Goal: Information Seeking & Learning: Compare options

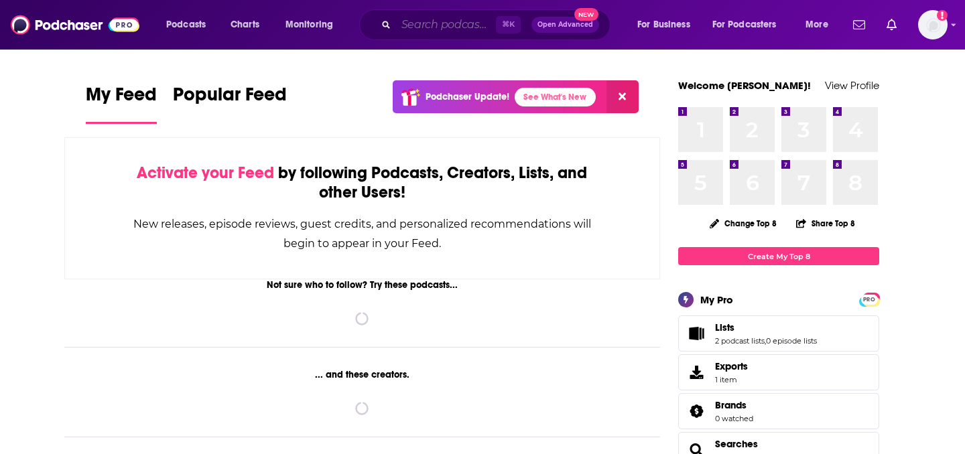
click at [446, 17] on input "Search podcasts, credits, & more..." at bounding box center [446, 24] width 100 height 21
paste input "[PERSON_NAME]’s Podcast"
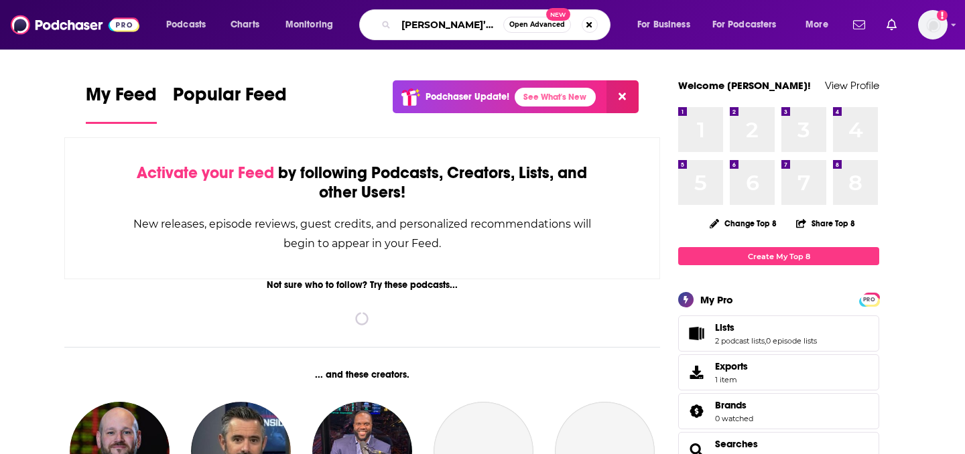
type input "[PERSON_NAME]’s Podcast"
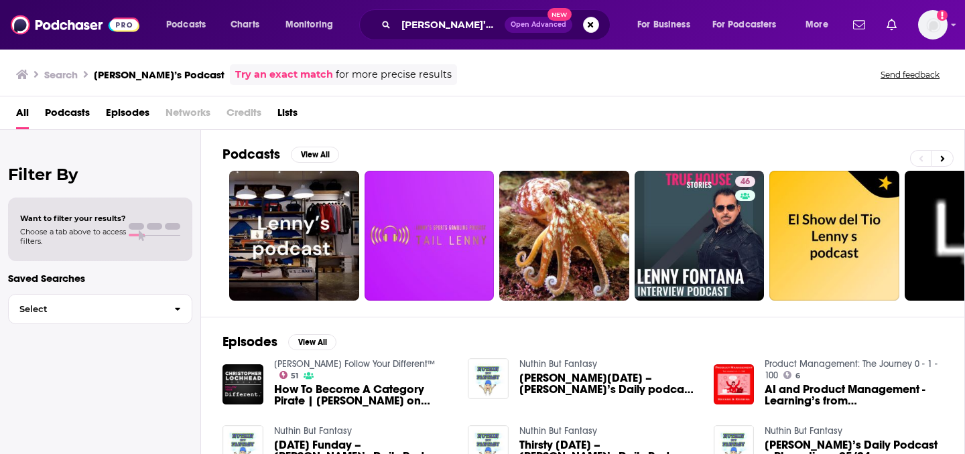
scroll to position [34, 0]
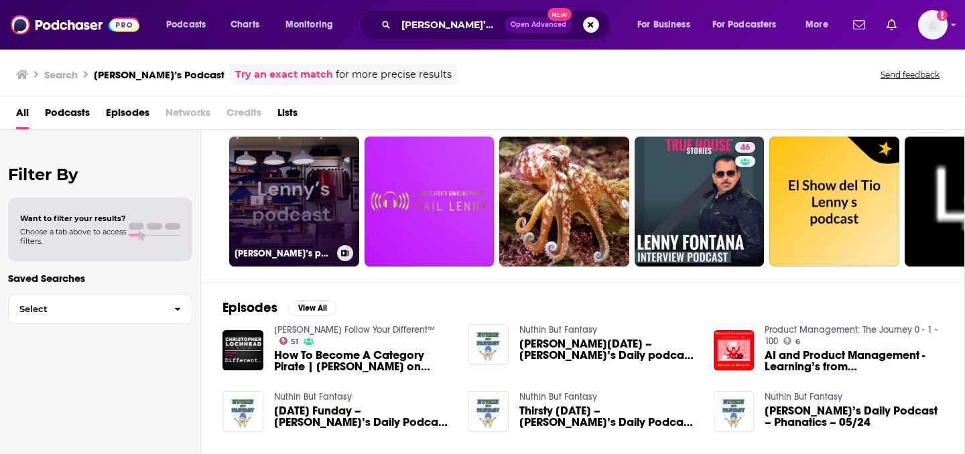
click at [316, 188] on link "[PERSON_NAME]’s podcast" at bounding box center [294, 202] width 130 height 130
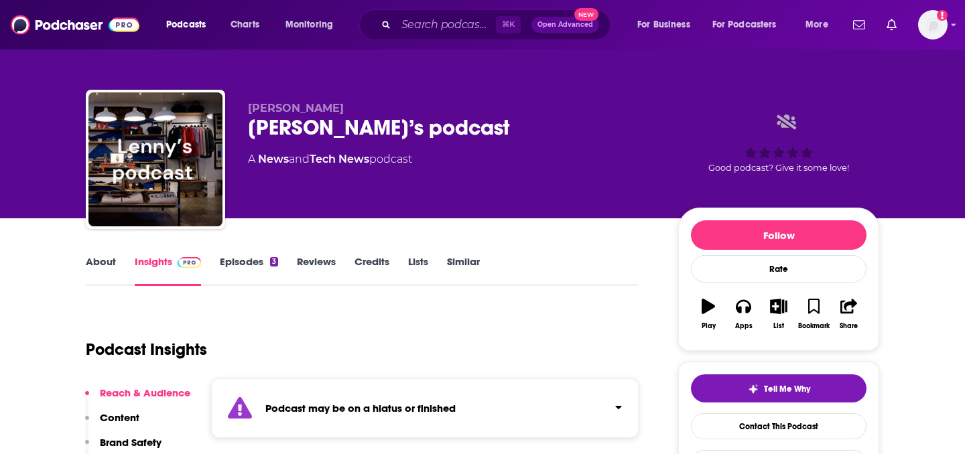
click at [111, 265] on link "About" at bounding box center [101, 270] width 30 height 31
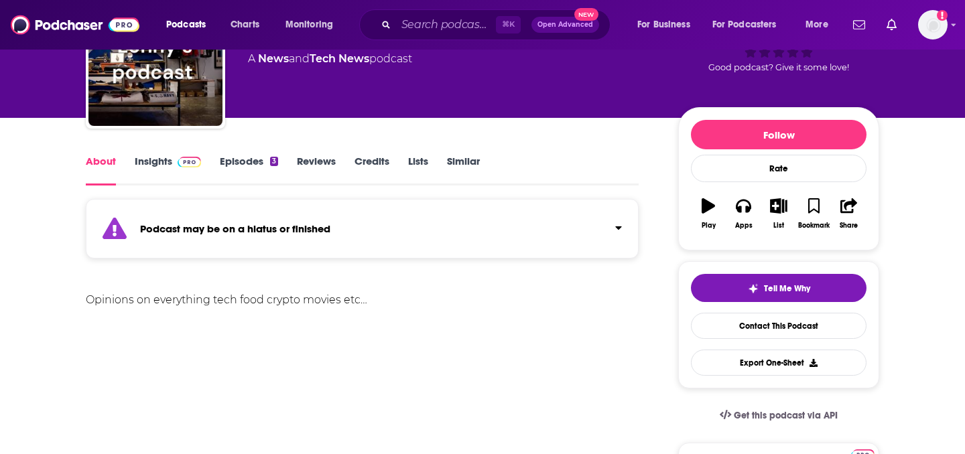
scroll to position [133, 0]
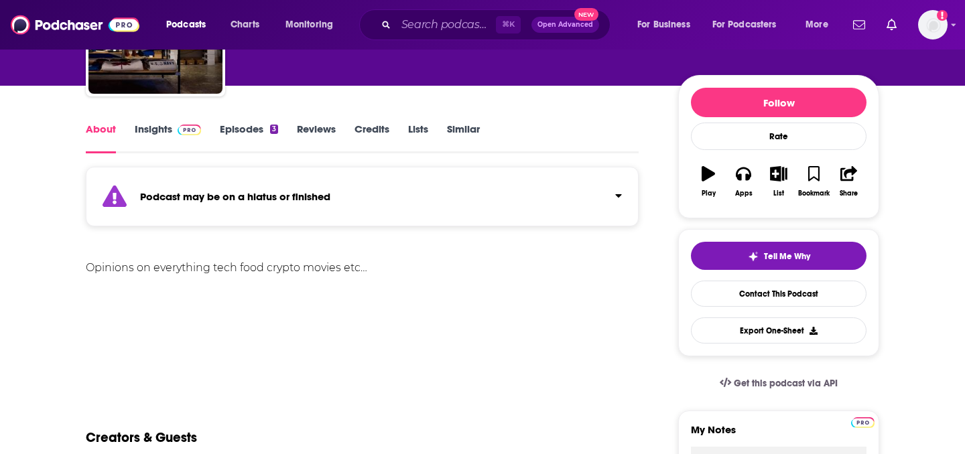
click at [170, 121] on div "About Insights Episodes 3 Reviews Credits Lists Similar" at bounding box center [362, 137] width 553 height 33
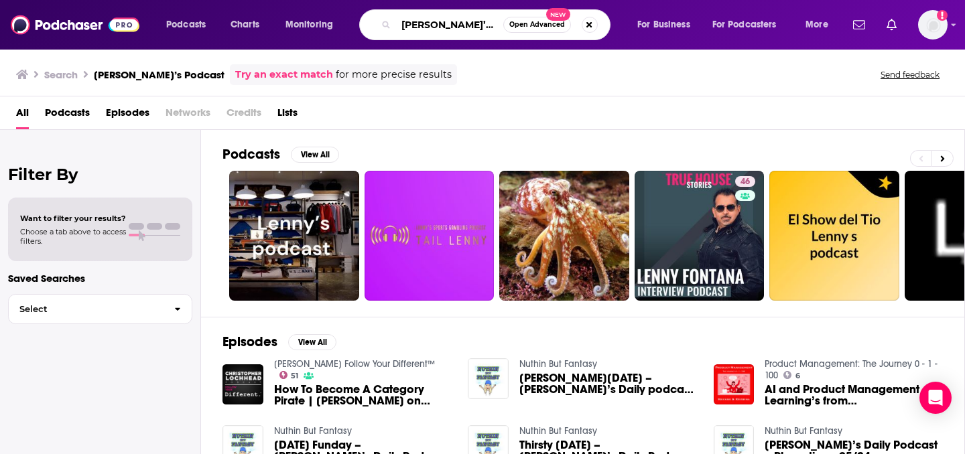
click at [417, 23] on input "[PERSON_NAME]’s Podcast" at bounding box center [449, 24] width 107 height 21
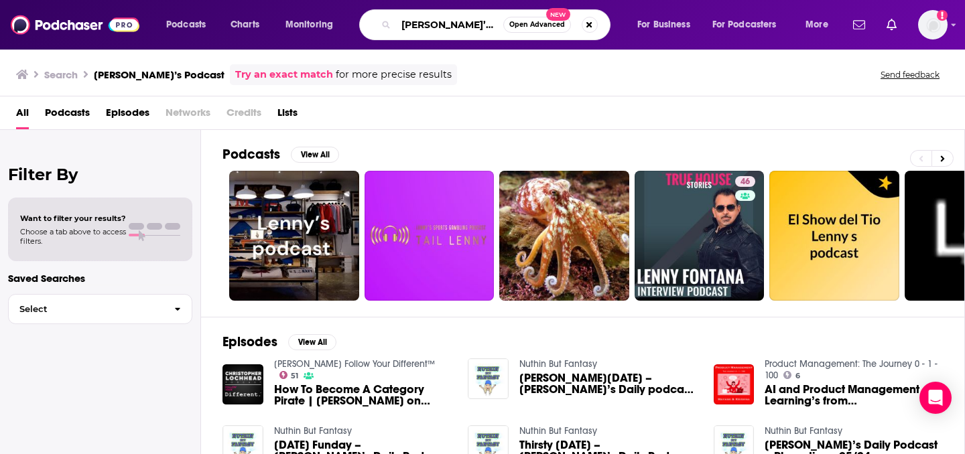
paste input "HBR IdeaC"
type input "HBR IdeaCast"
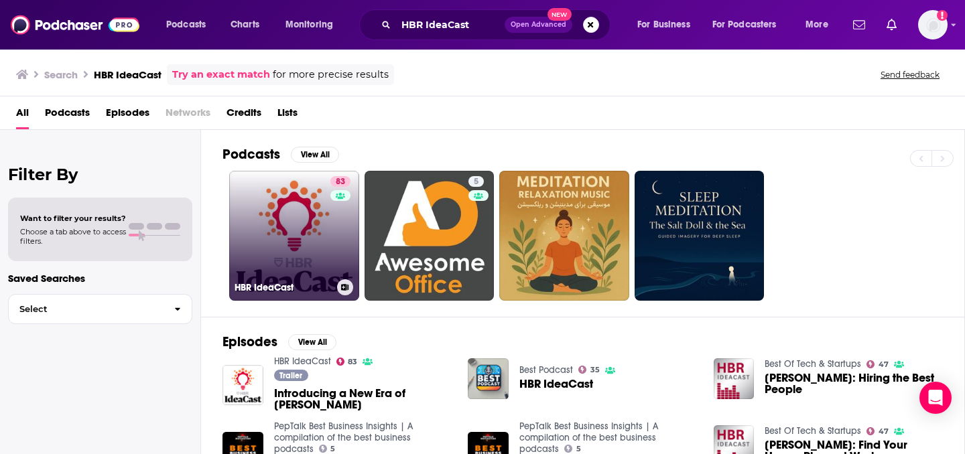
click at [330, 233] on div "83" at bounding box center [341, 227] width 23 height 103
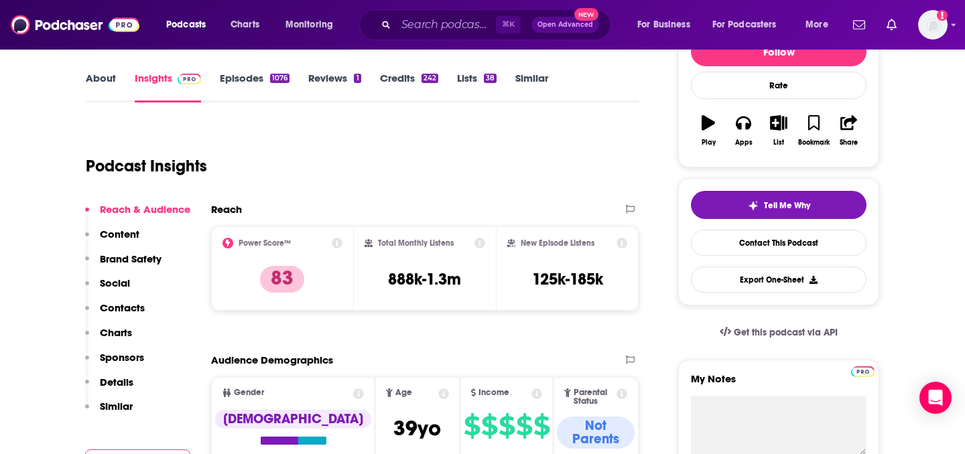
scroll to position [196, 0]
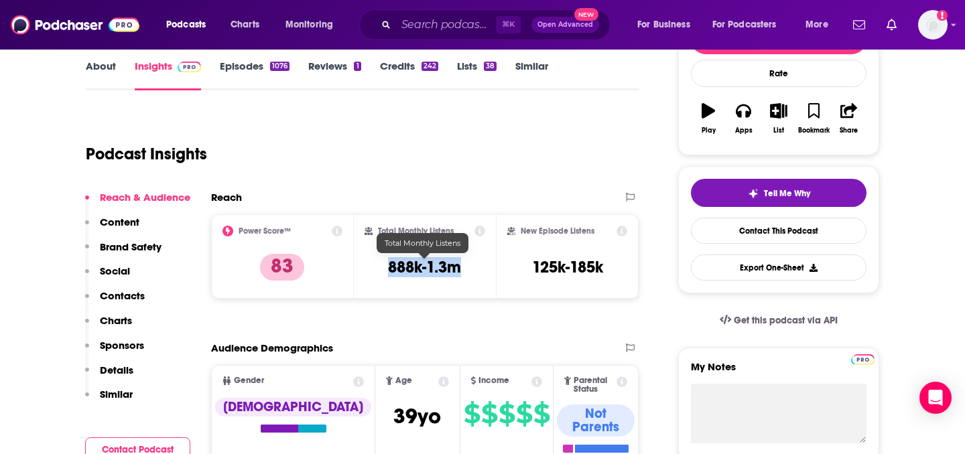
drag, startPoint x: 458, startPoint y: 269, endPoint x: 381, endPoint y: 267, distance: 77.1
click at [381, 267] on div "Total Monthly Listens 888k-1.3m" at bounding box center [424, 257] width 121 height 62
copy h3 "888k-1.3m"
drag, startPoint x: 464, startPoint y: 271, endPoint x: 376, endPoint y: 233, distance: 95.7
click at [376, 233] on div "Total Monthly Listens 888k-1.3m" at bounding box center [424, 257] width 121 height 62
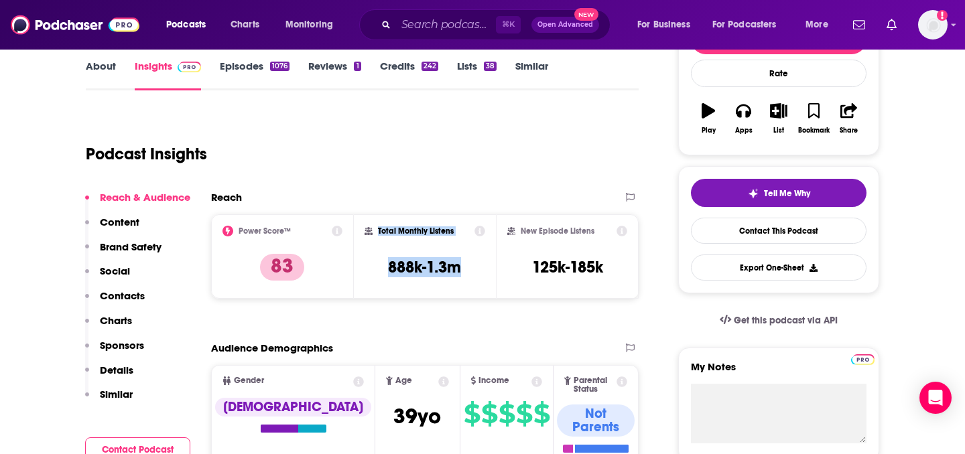
copy div "Total Monthly Listens 888k-1.3m"
click at [105, 74] on link "About" at bounding box center [101, 75] width 30 height 31
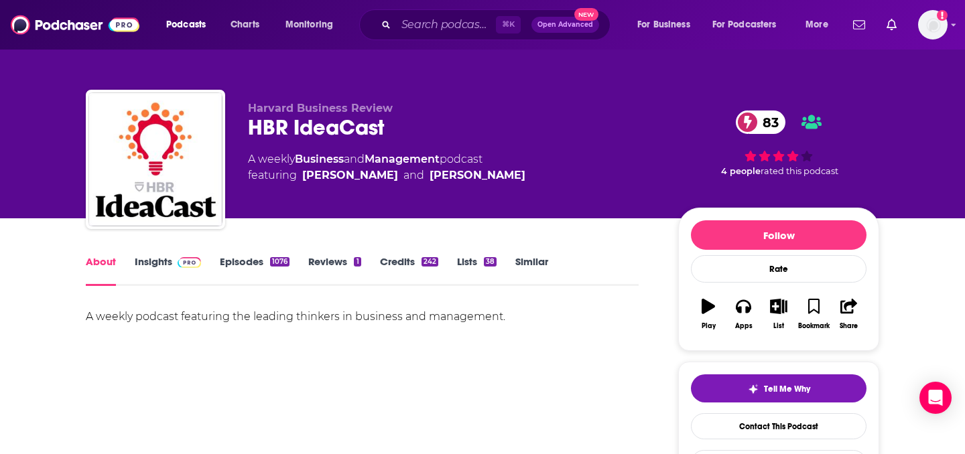
scroll to position [5, 0]
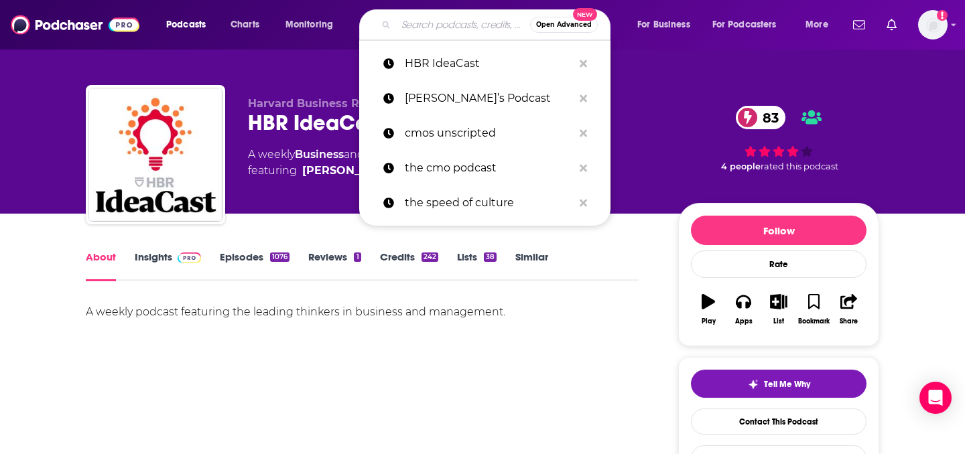
click at [471, 24] on input "Search podcasts, credits, & more..." at bounding box center [463, 24] width 134 height 21
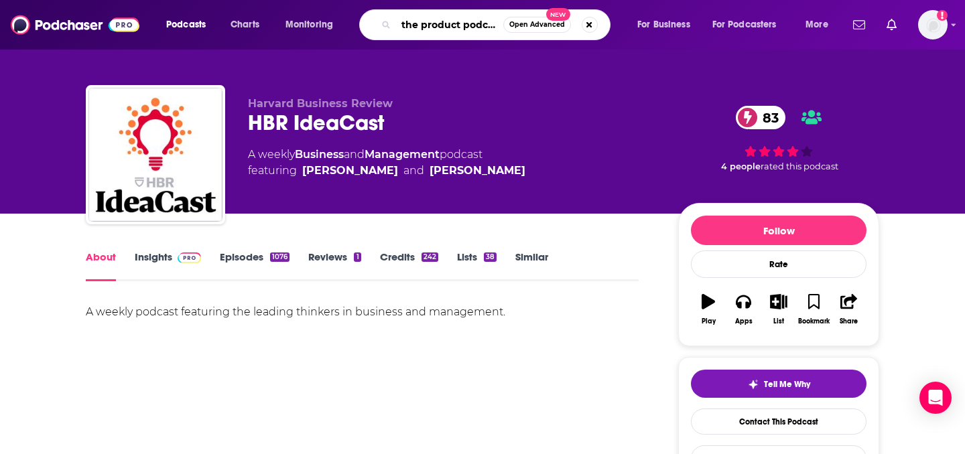
scroll to position [0, 1]
type input "the product podcast"
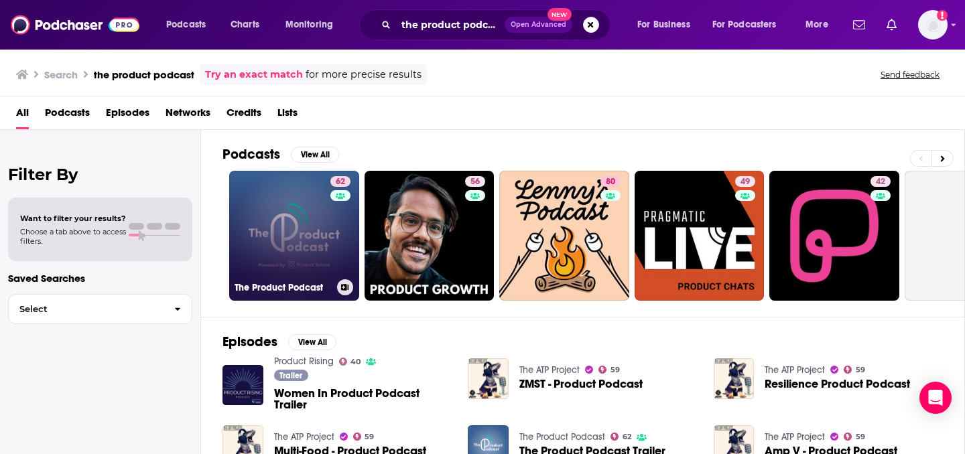
click at [333, 226] on div "62" at bounding box center [341, 227] width 23 height 103
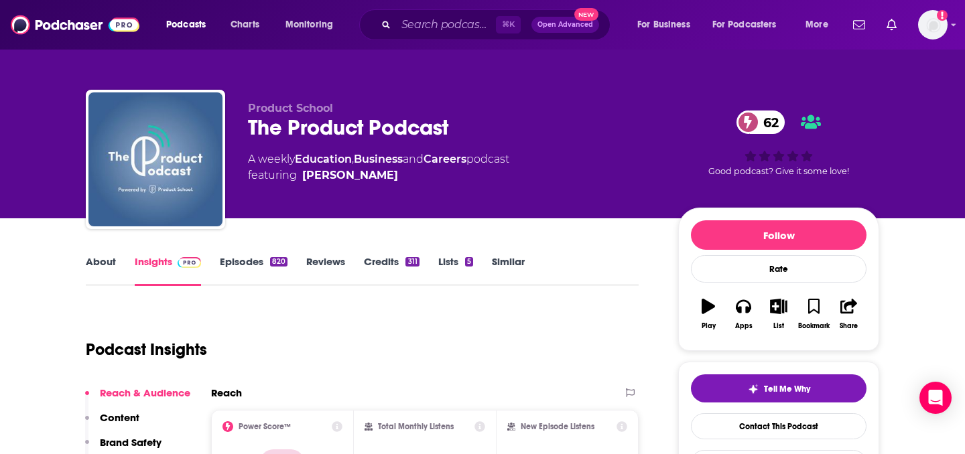
click at [110, 255] on link "About" at bounding box center [101, 270] width 30 height 31
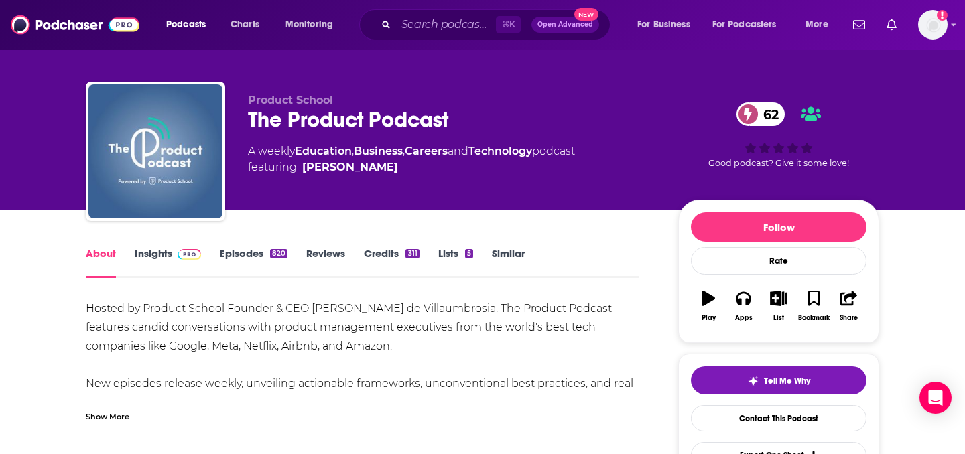
click at [166, 257] on link "Insights" at bounding box center [168, 262] width 66 height 31
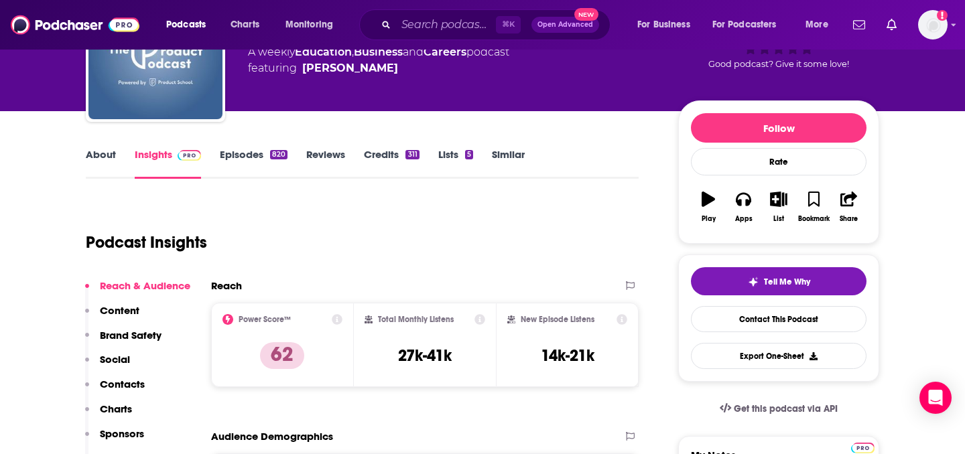
scroll to position [116, 0]
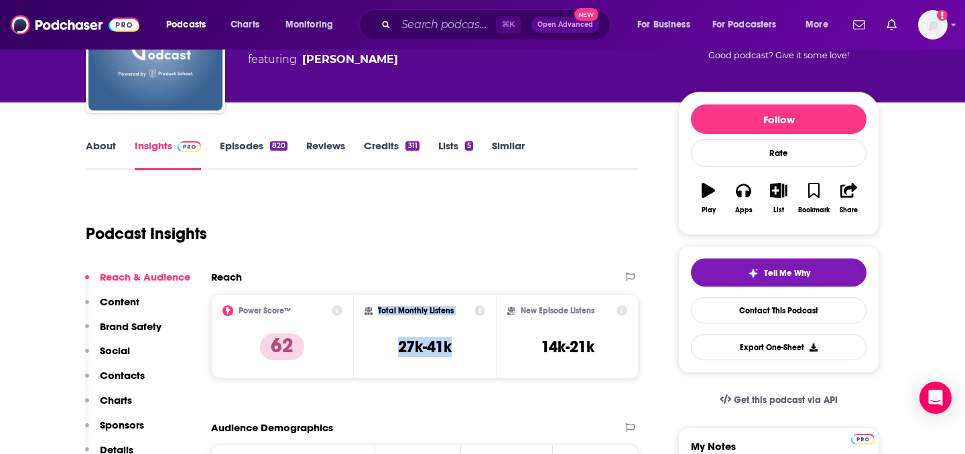
drag, startPoint x: 377, startPoint y: 309, endPoint x: 466, endPoint y: 364, distance: 105.0
click at [466, 364] on div "Total Monthly Listens 27k-41k" at bounding box center [424, 337] width 121 height 62
copy div "Total Monthly Listens 27k-41k"
click at [434, 27] on input "Search podcasts, credits, & more..." at bounding box center [446, 24] width 100 height 21
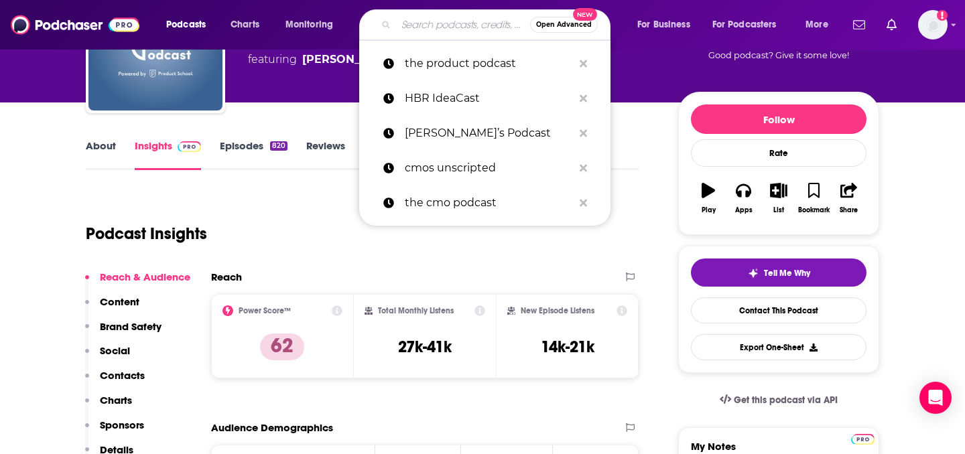
paste input "Builders Wanted"
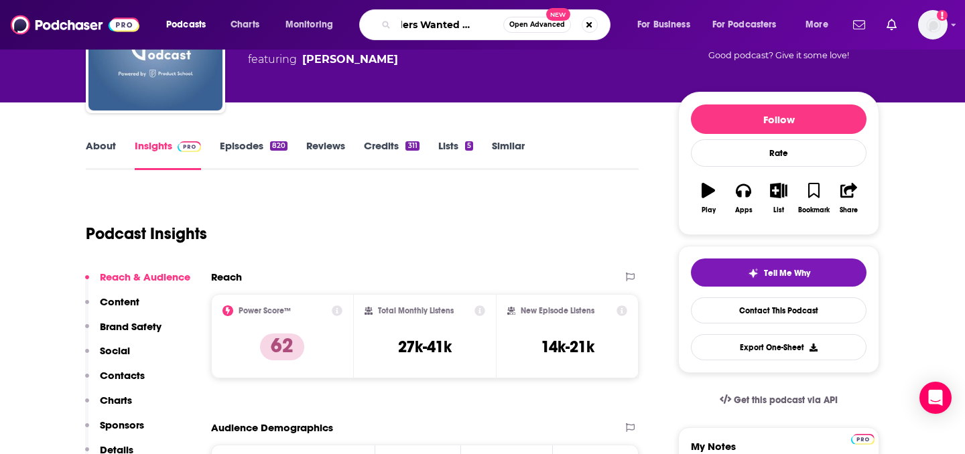
type input "Builders Wanted podcast"
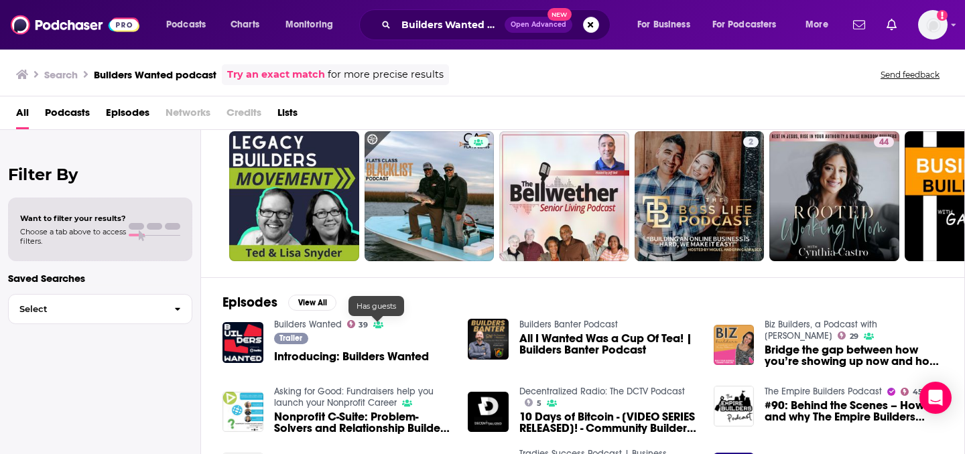
scroll to position [51, 0]
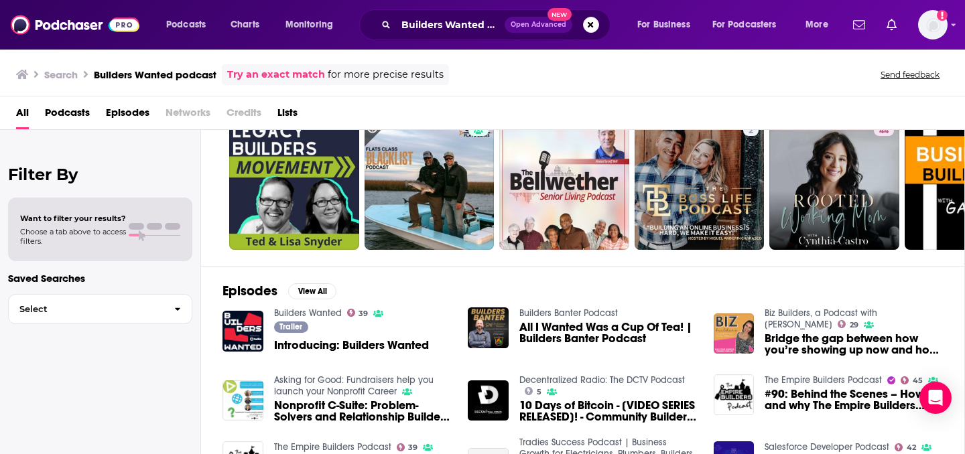
click at [343, 345] on span "Introducing: Builders Wanted" at bounding box center [351, 345] width 155 height 11
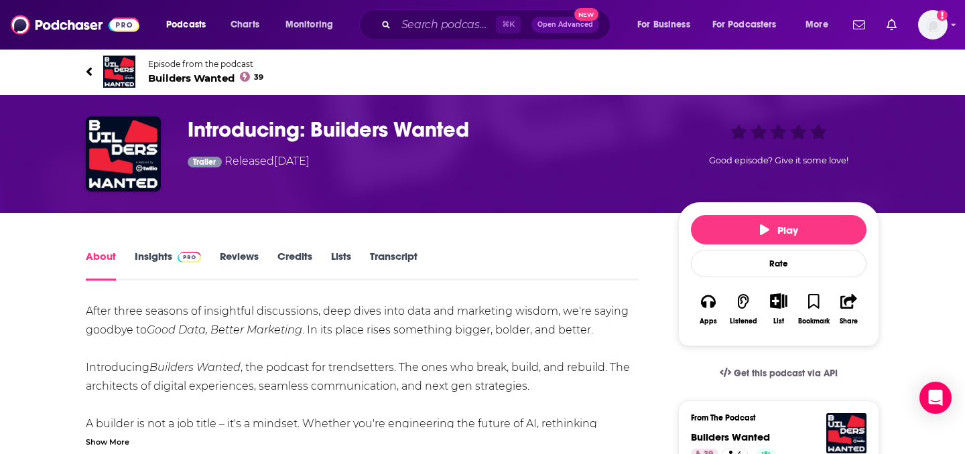
click at [383, 118] on h1 "Introducing: Builders Wanted" at bounding box center [422, 130] width 469 height 26
click at [383, 127] on h1 "Introducing: Builders Wanted" at bounding box center [422, 130] width 469 height 26
click at [218, 81] on span "Builders Wanted 39" at bounding box center [205, 78] width 115 height 13
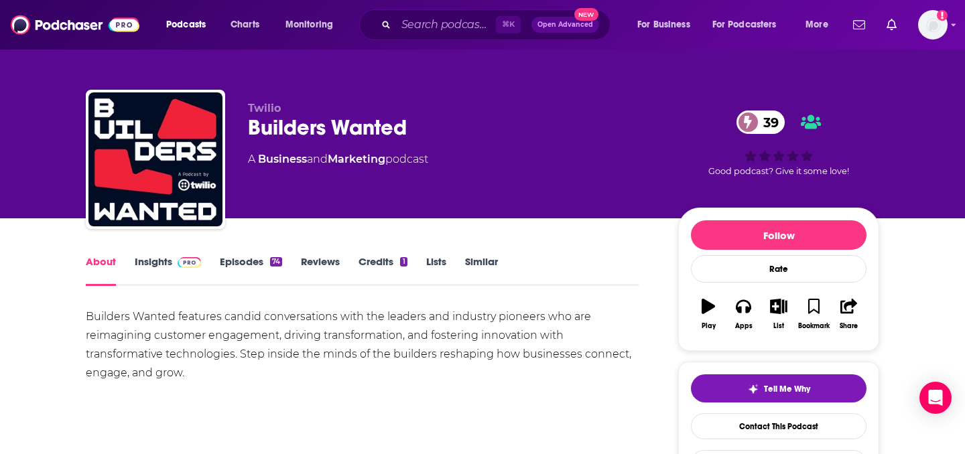
click at [163, 261] on link "Insights" at bounding box center [168, 270] width 66 height 31
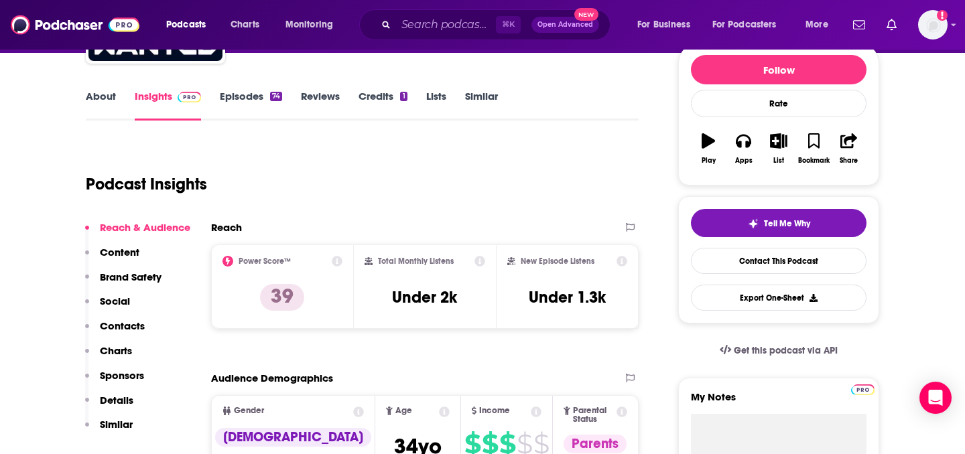
scroll to position [170, 0]
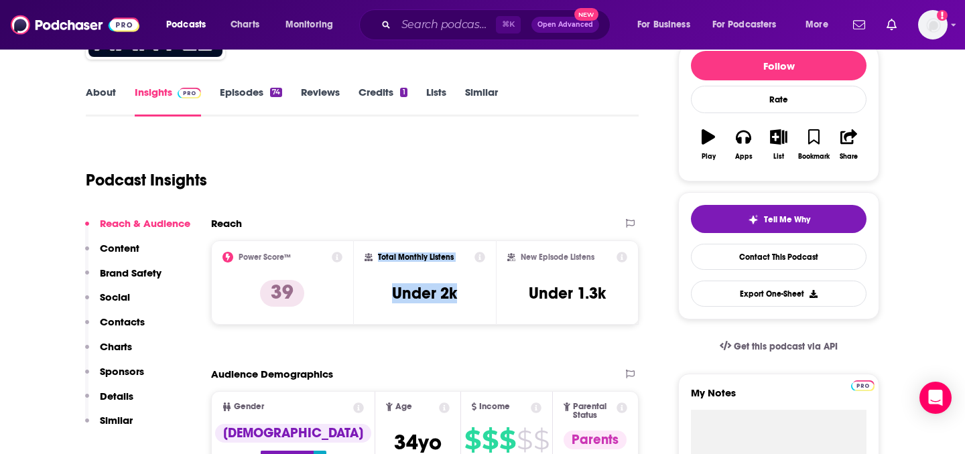
drag, startPoint x: 378, startPoint y: 255, endPoint x: 464, endPoint y: 293, distance: 94.5
click at [464, 293] on div "Total Monthly Listens Under 2k" at bounding box center [424, 283] width 121 height 62
copy div "Total Monthly Listens Under 2k"
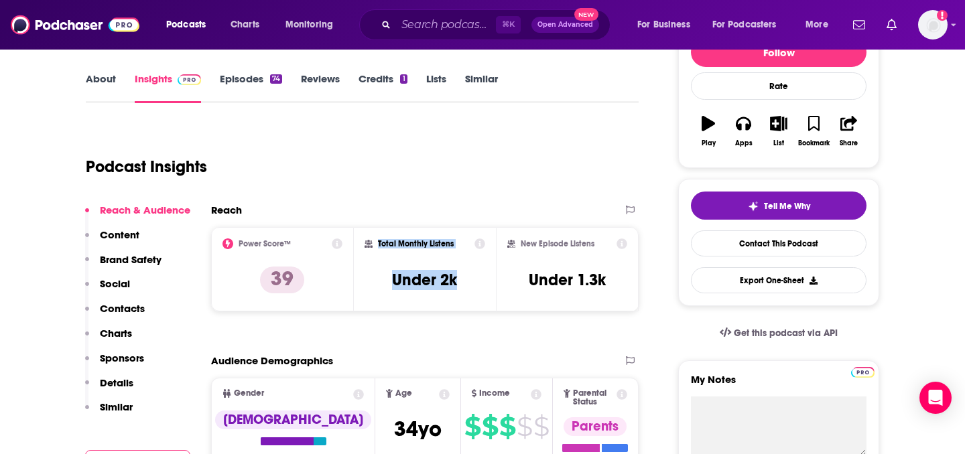
scroll to position [190, 0]
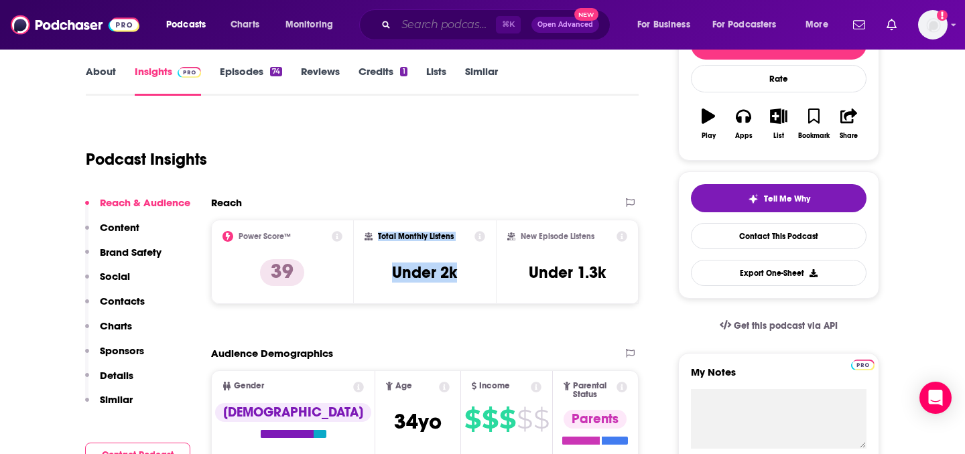
click at [425, 26] on input "Search podcasts, credits, & more..." at bounding box center [446, 24] width 100 height 21
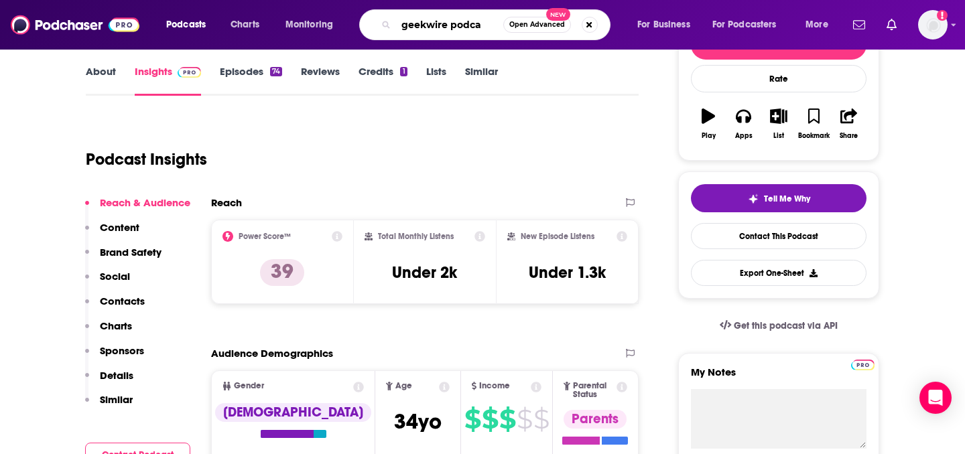
type input "geekwire podcas"
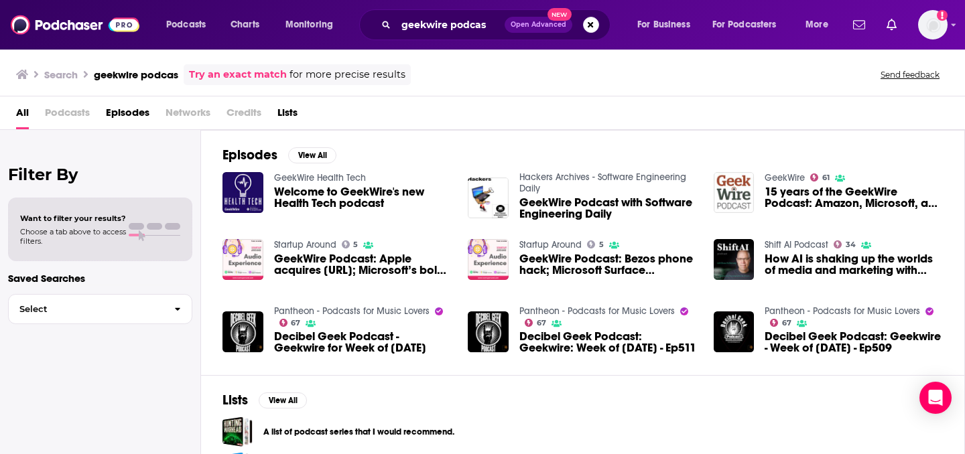
click at [754, 183] on div "GeekWire 61 15 years of the GeekWire Podcast: Amazon, Microsoft, and the transf…" at bounding box center [828, 193] width 229 height 42
click at [758, 178] on div "GeekWire 61 15 years of the GeekWire Podcast: Amazon, Microsoft, and the transf…" at bounding box center [828, 193] width 229 height 42
click at [777, 178] on link "GeekWire" at bounding box center [785, 177] width 40 height 11
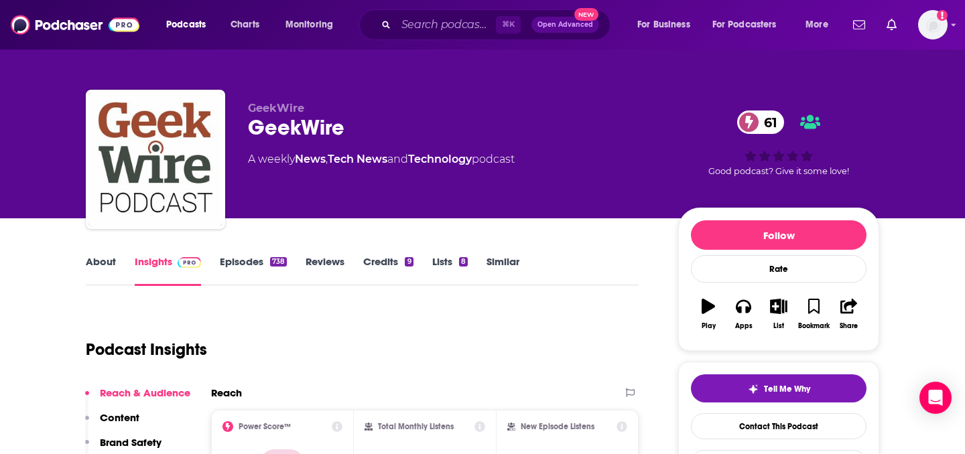
click at [93, 264] on link "About" at bounding box center [101, 270] width 30 height 31
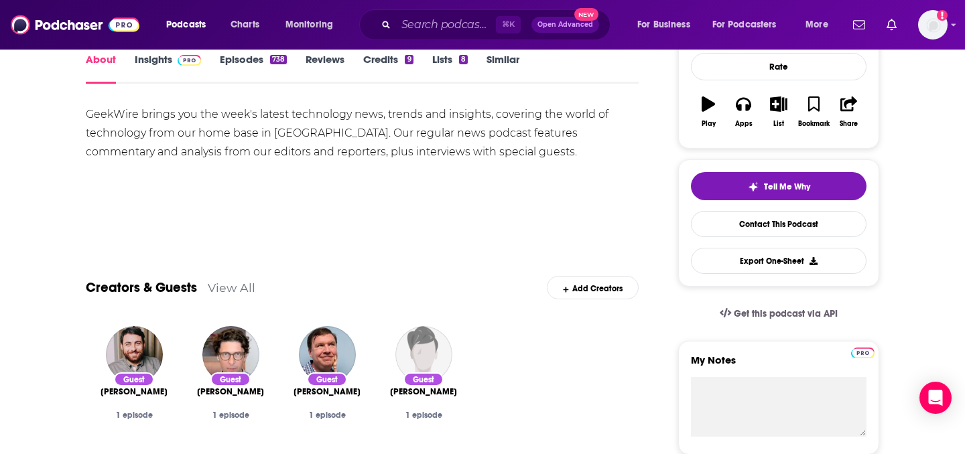
scroll to position [204, 0]
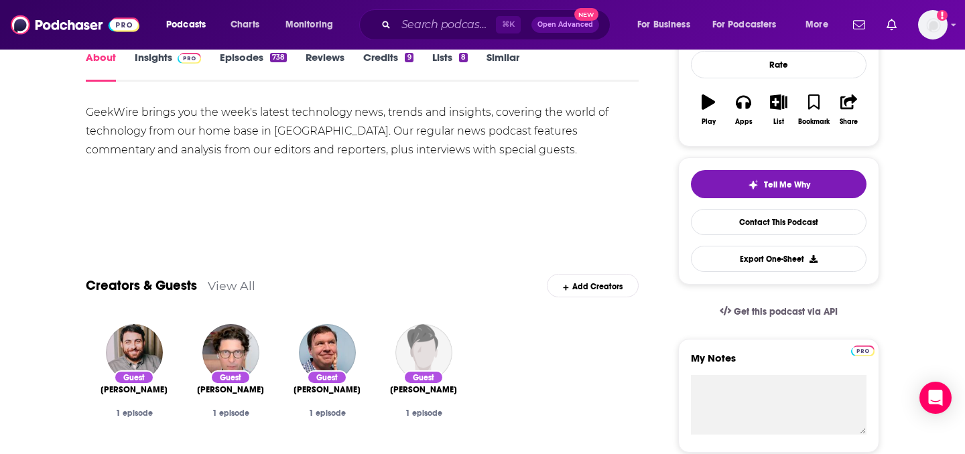
click at [214, 135] on div "GeekWire brings you the week's latest technology news, trends and insights, cov…" at bounding box center [362, 131] width 553 height 56
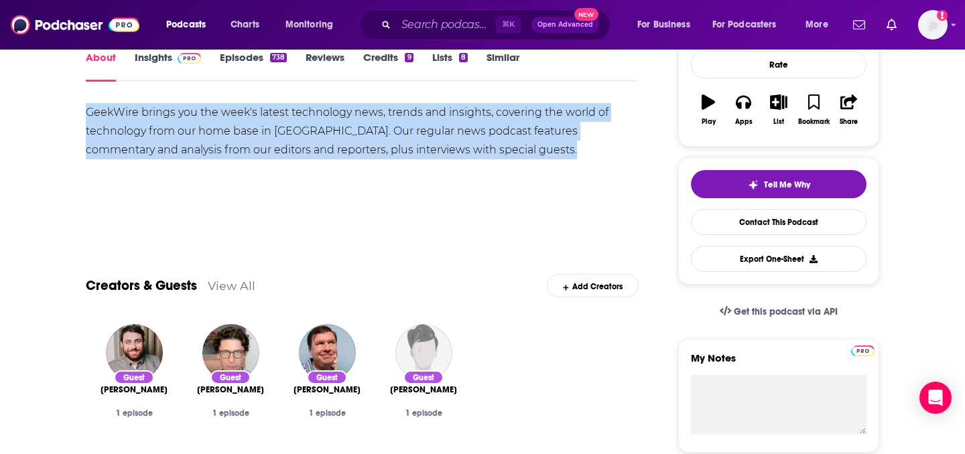
click at [214, 135] on div "GeekWire brings you the week's latest technology news, trends and insights, cov…" at bounding box center [362, 131] width 553 height 56
copy div "GeekWire brings you the week's latest technology news, trends and insights, cov…"
